Goal: Task Accomplishment & Management: Manage account settings

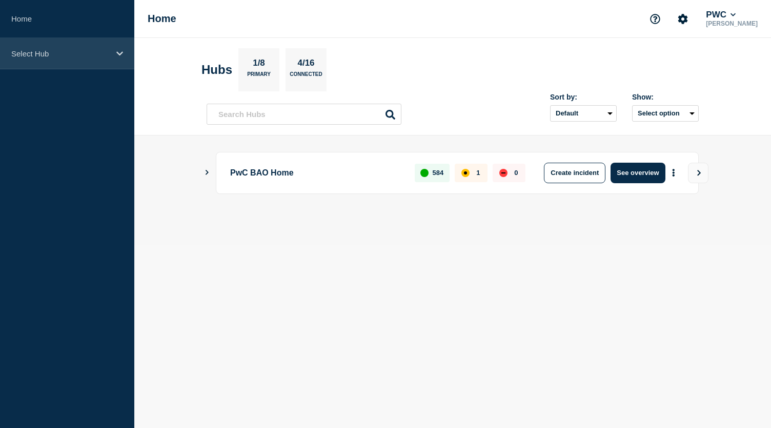
click at [113, 48] on div "Select Hub" at bounding box center [67, 53] width 134 height 31
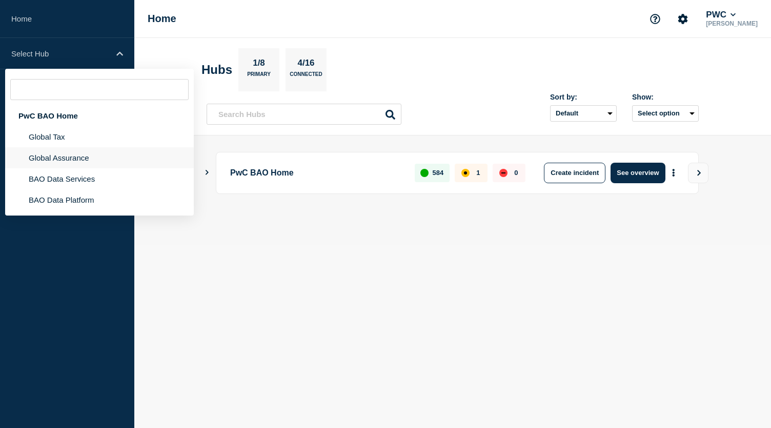
click at [97, 168] on li "Global Assurance" at bounding box center [99, 178] width 189 height 21
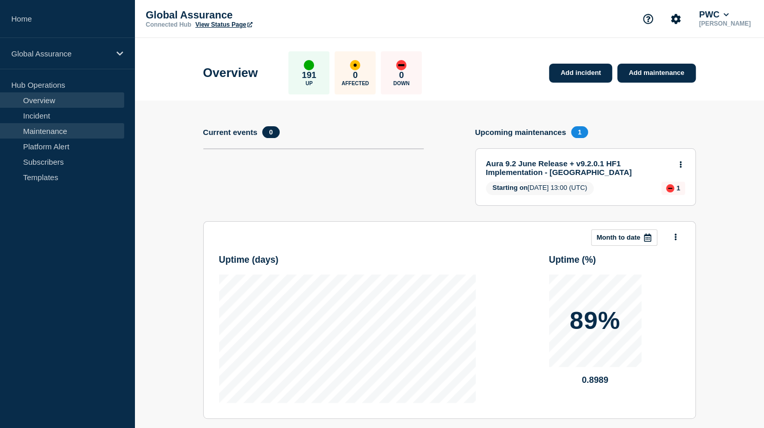
click at [75, 130] on link "Maintenance" at bounding box center [62, 130] width 124 height 15
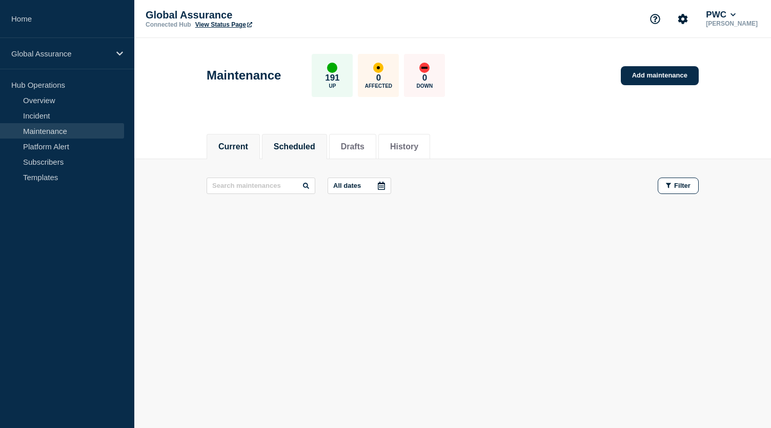
click at [301, 145] on button "Scheduled" at bounding box center [295, 146] width 42 height 9
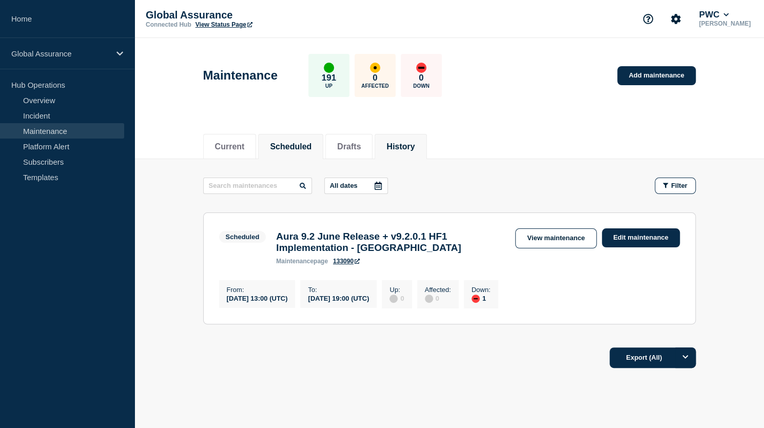
click at [409, 142] on button "History" at bounding box center [400, 146] width 28 height 9
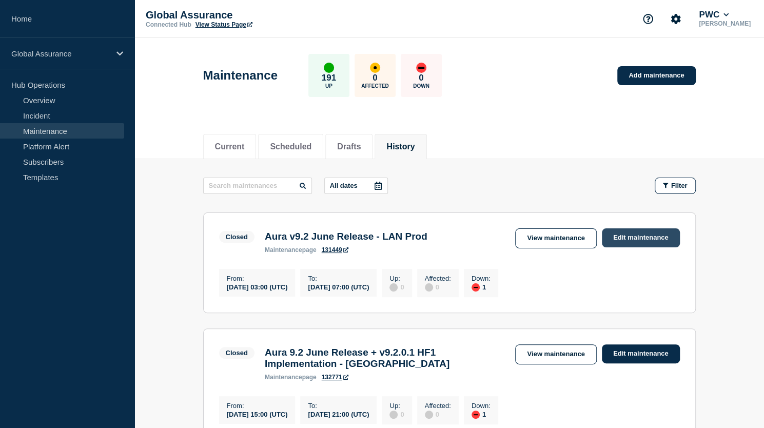
click at [632, 241] on link "Edit maintenance" at bounding box center [641, 237] width 78 height 19
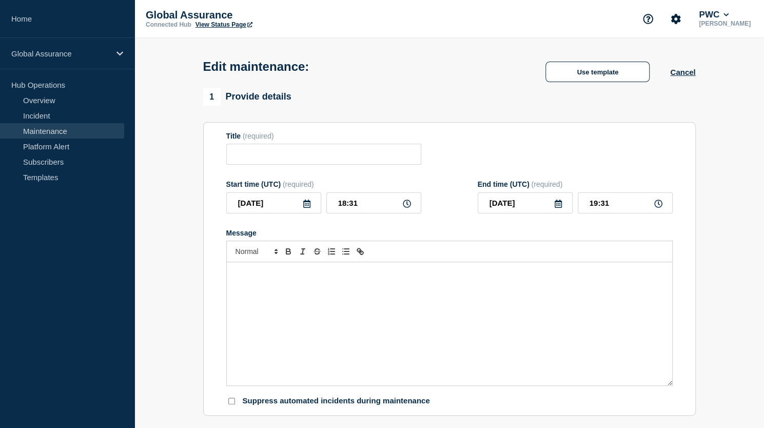
type input "Aura v9.2 June Release - LAN Prod"
type input "03:00"
type input "07:00"
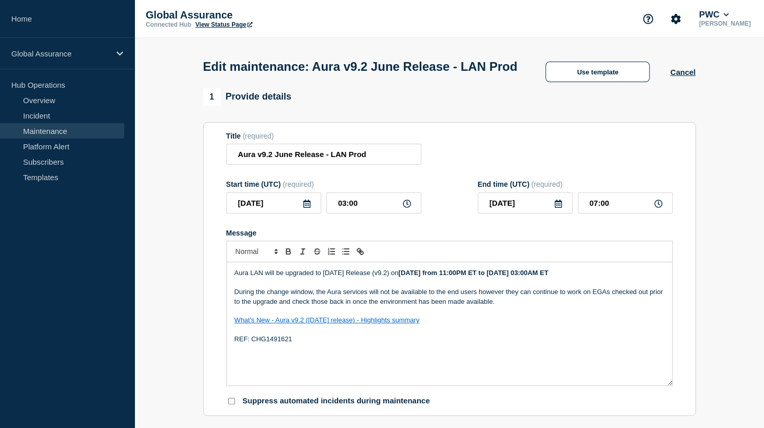
click at [424, 276] on strong "[DATE] from 11:00PM ET to [DATE] 03:00AM ET" at bounding box center [473, 273] width 150 height 8
click at [548, 276] on strong "[DATE] from 03:00AM ET to [DATE] 03:00AM ET" at bounding box center [473, 273] width 150 height 8
drag, startPoint x: 296, startPoint y: 357, endPoint x: 233, endPoint y: 363, distance: 63.8
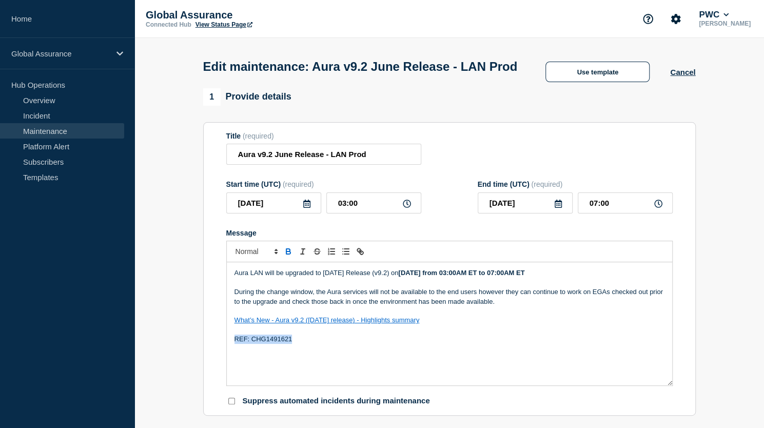
click at [233, 363] on div "Aura LAN will be upgraded to [DATE] Release (v9.2) [DATE][DATE] from 03:00AM ET…" at bounding box center [449, 323] width 445 height 123
click at [308, 213] on input "[DATE]" at bounding box center [273, 202] width 95 height 21
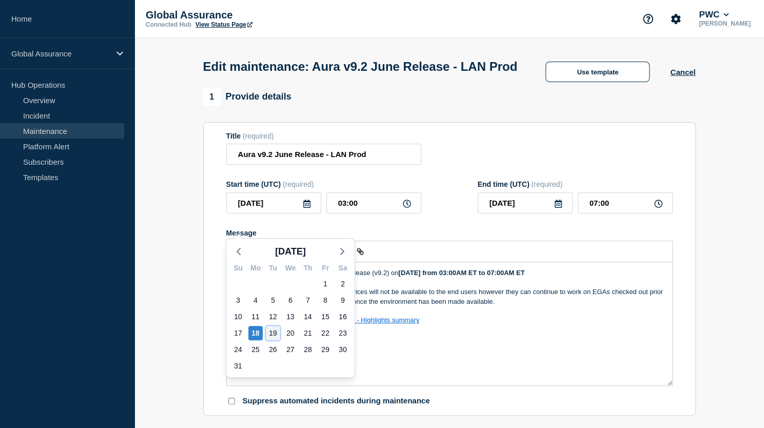
click at [274, 329] on div "19" at bounding box center [273, 333] width 14 height 14
type input "[DATE]"
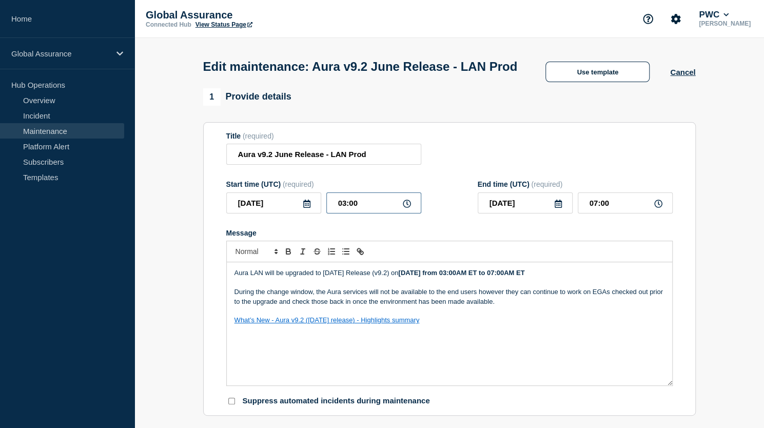
click at [345, 213] on input "03:00" at bounding box center [373, 202] width 95 height 21
type input "07:00"
type input "11:00"
click at [524, 236] on form "Title (required) Aura v9.2 June Release - LAN Prod Start time (UTC) (required) …" at bounding box center [449, 269] width 446 height 274
click at [258, 306] on p "During the change window, the Aura services will not be available to the end us…" at bounding box center [449, 296] width 430 height 19
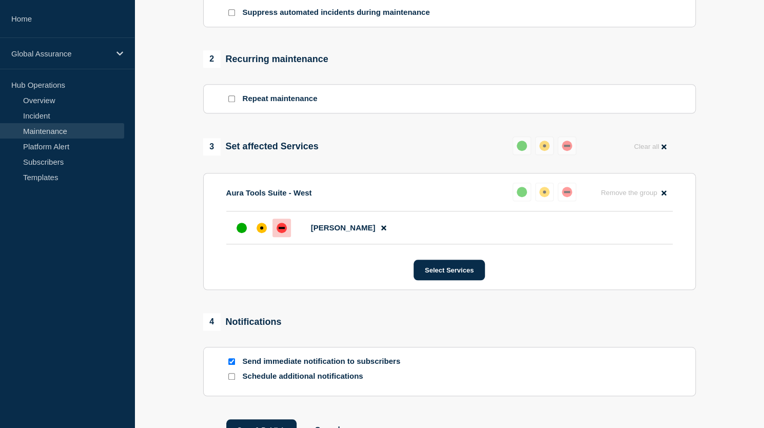
scroll to position [486, 0]
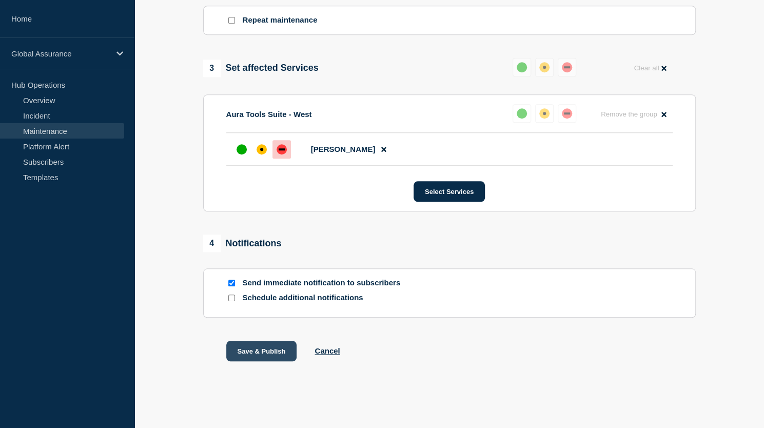
click at [261, 351] on button "Save & Publish" at bounding box center [261, 351] width 71 height 21
